Goal: Check status: Check status

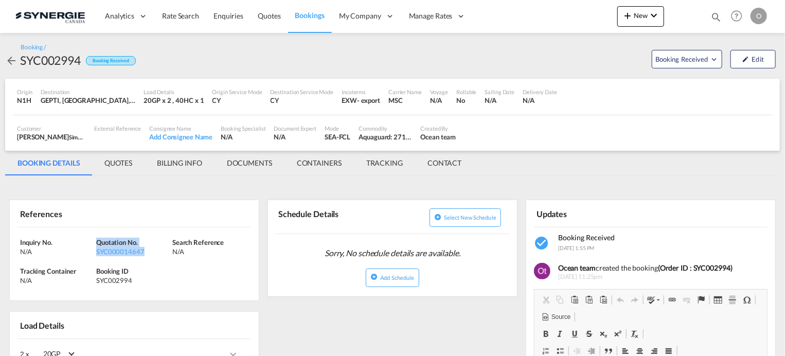
scroll to position [51, 0]
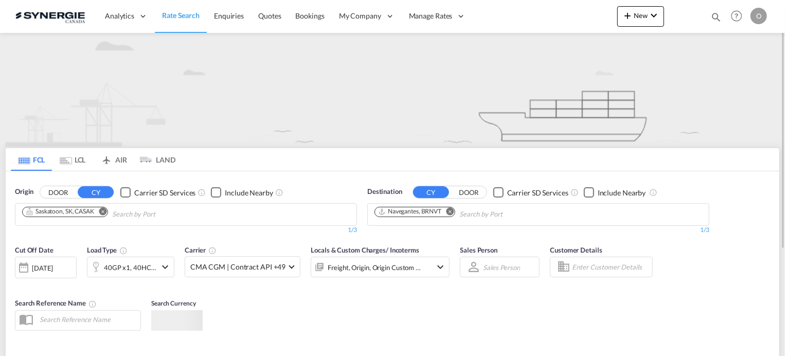
click at [716, 14] on md-icon "icon-magnify" at bounding box center [716, 16] width 11 height 11
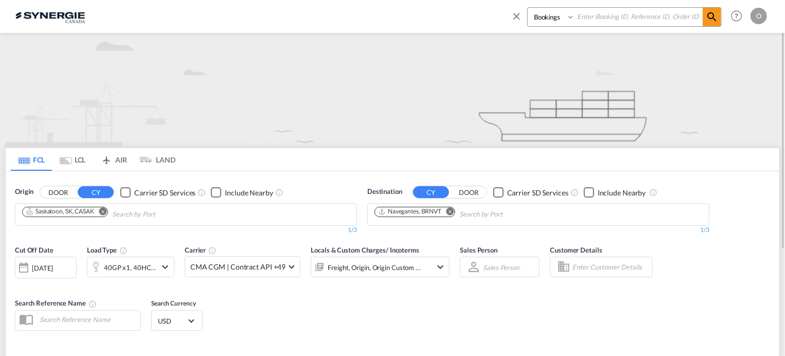
paste input "SYC000015191"
type input "SYC000015191"
click at [710, 17] on md-icon "icon-magnify" at bounding box center [712, 17] width 12 height 12
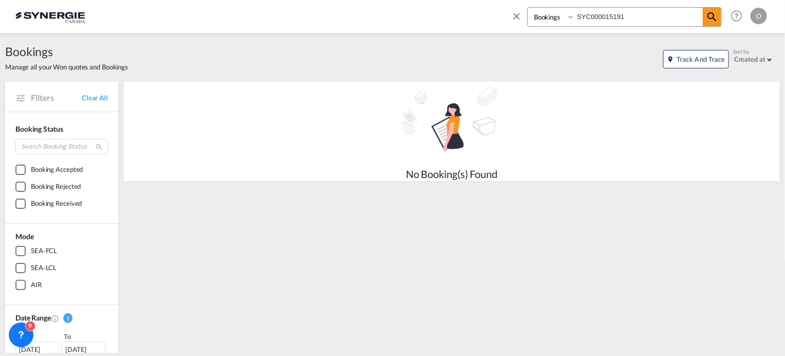
click at [568, 15] on select "Bookings Quotes Enquiries" at bounding box center [552, 17] width 49 height 19
select select "Quotes"
click at [528, 8] on select "Bookings Quotes Enquiries" at bounding box center [552, 17] width 49 height 19
click at [711, 16] on md-icon "icon-magnify" at bounding box center [712, 17] width 12 height 12
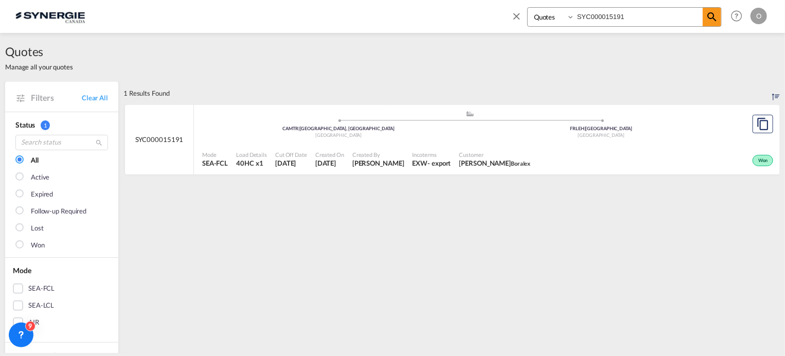
click at [405, 154] on span "Created By" at bounding box center [379, 155] width 52 height 8
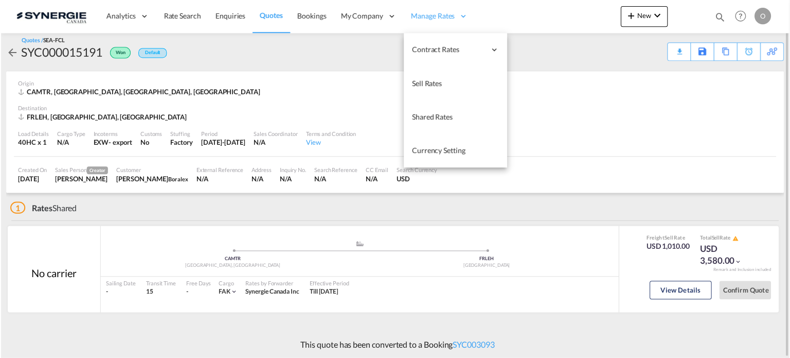
scroll to position [6, 0]
